Goal: Navigation & Orientation: Find specific page/section

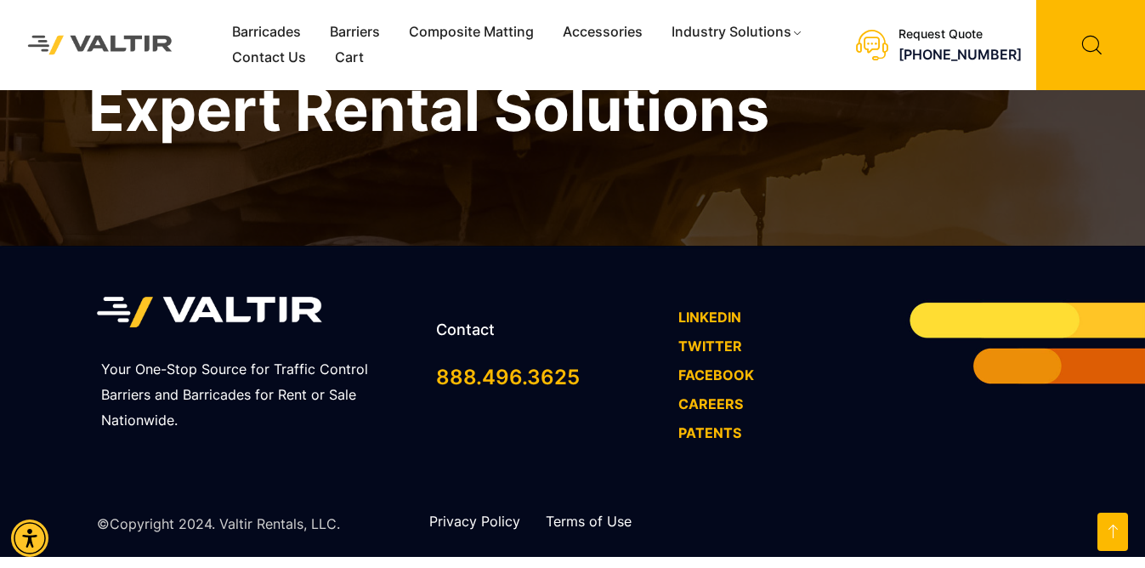
scroll to position [1304, 0]
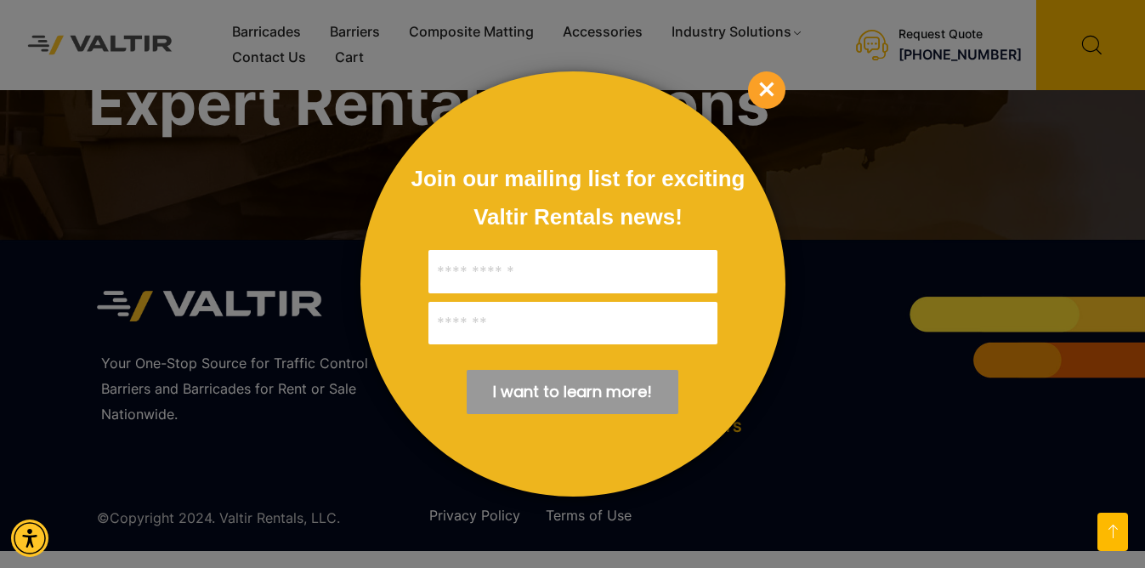
click at [163, 205] on div at bounding box center [572, 284] width 1145 height 568
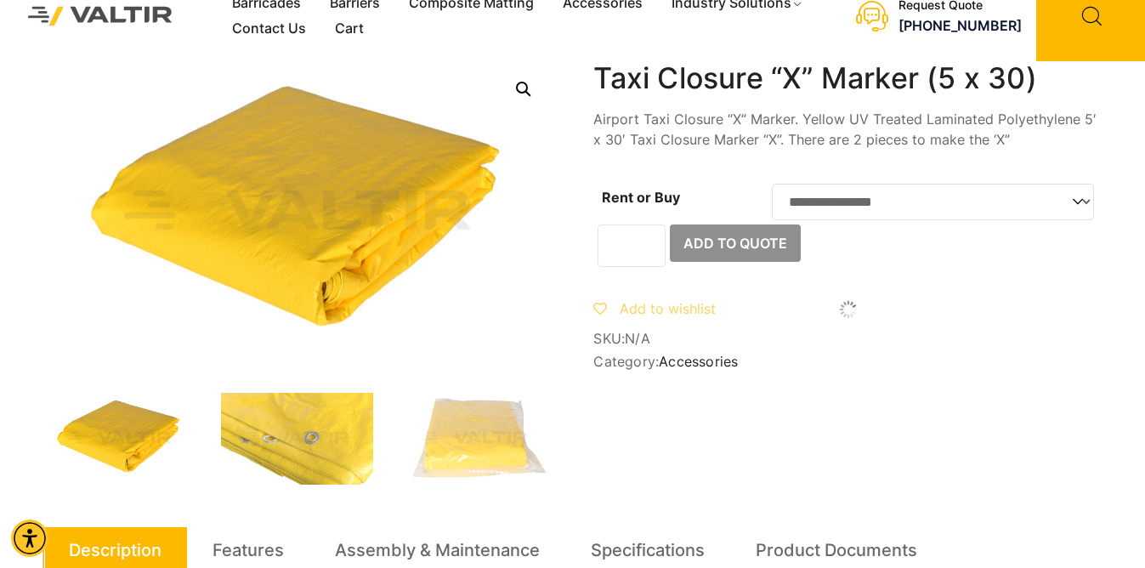
scroll to position [0, 0]
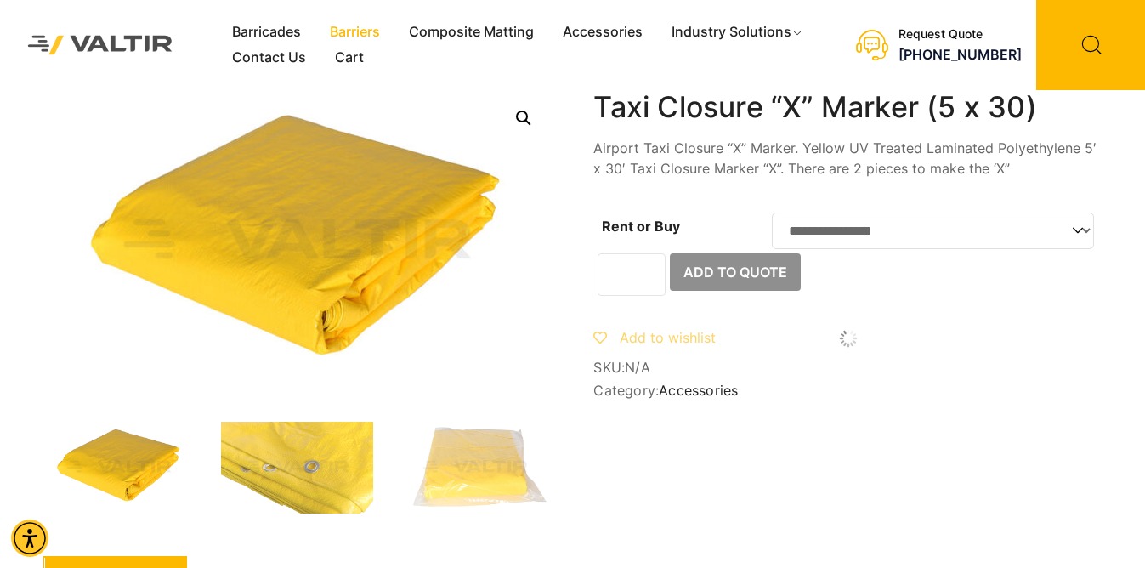
click at [357, 32] on link "Barriers" at bounding box center [354, 32] width 79 height 25
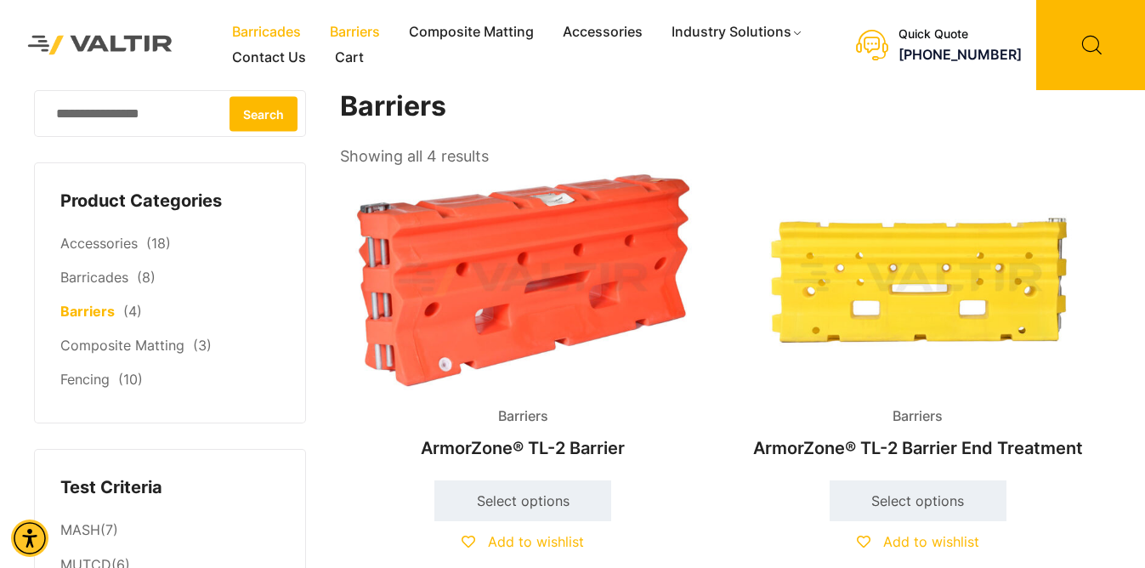
click at [291, 29] on link "Barricades" at bounding box center [267, 32] width 98 height 25
